Goal: Navigation & Orientation: Find specific page/section

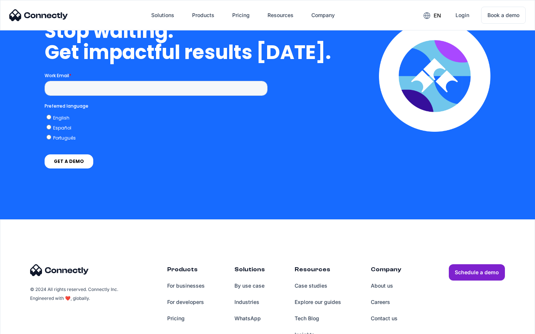
scroll to position [2160, 0]
